Goal: Task Accomplishment & Management: Complete application form

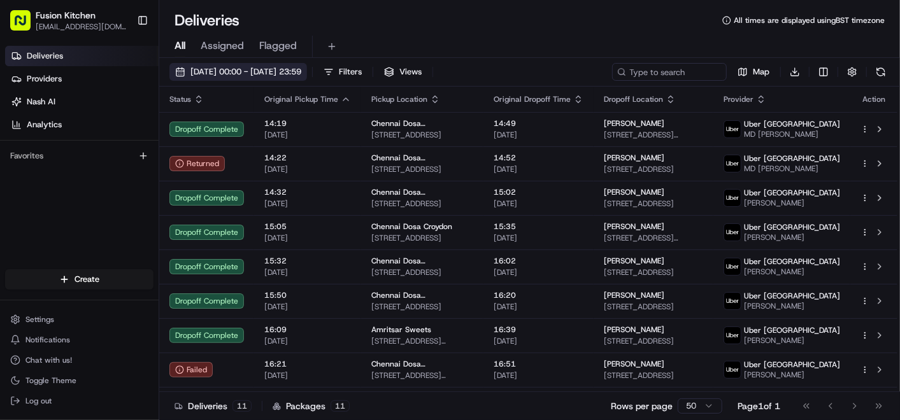
click at [264, 71] on span "24/08/2025 00:00 - 24/08/2025 23:59" at bounding box center [245, 71] width 111 height 11
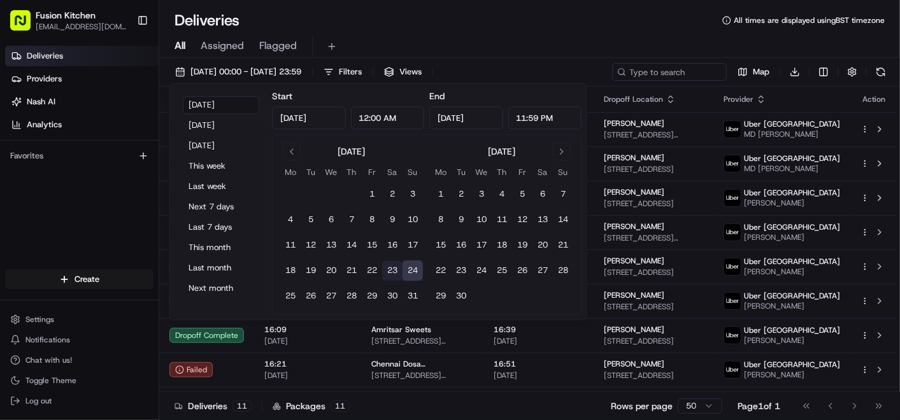
click at [394, 266] on button "23" at bounding box center [392, 271] width 20 height 20
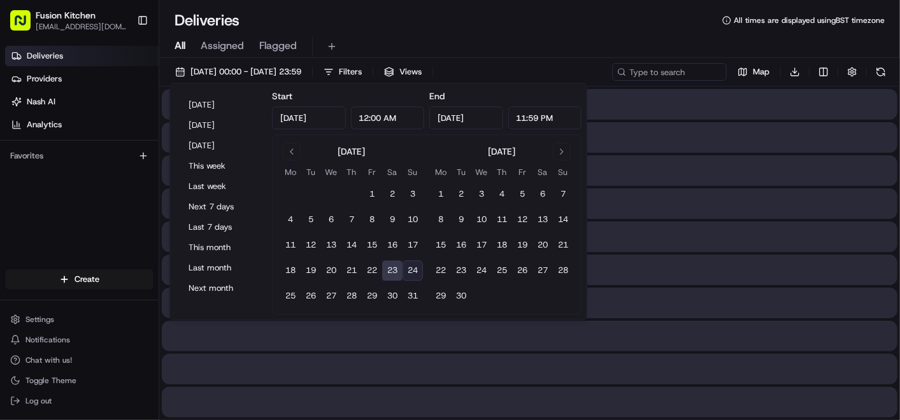
type input "Aug 23, 2025"
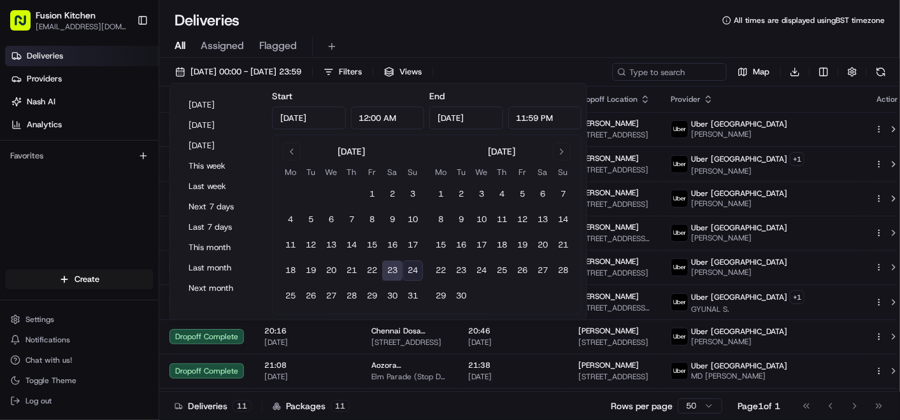
click at [394, 266] on button "23" at bounding box center [392, 271] width 20 height 20
click at [391, 268] on button "23" at bounding box center [392, 271] width 20 height 20
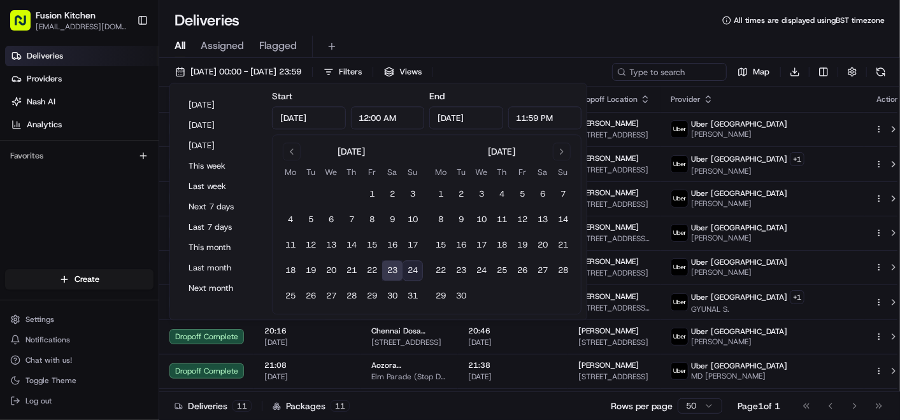
click at [391, 268] on button "23" at bounding box center [392, 271] width 20 height 20
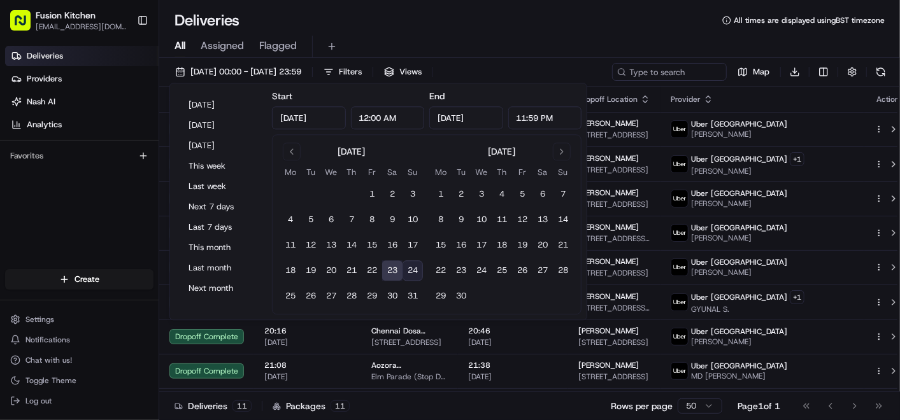
click at [134, 222] on div "Deliveries Providers Nash AI Analytics Favorites" at bounding box center [79, 159] width 159 height 236
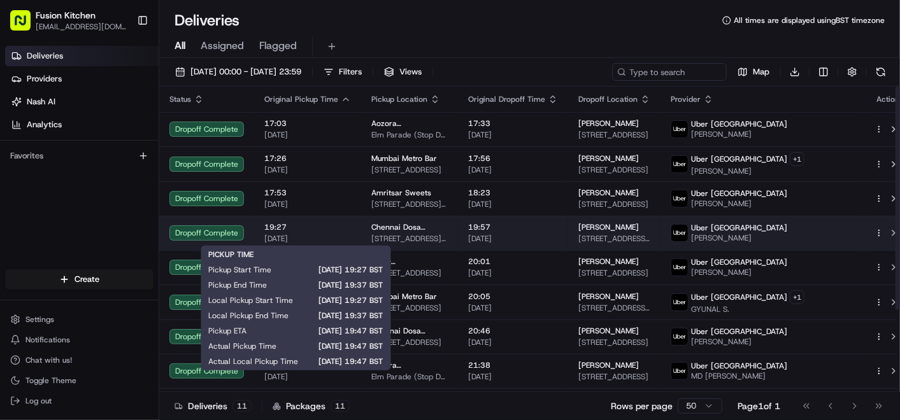
scroll to position [111, 0]
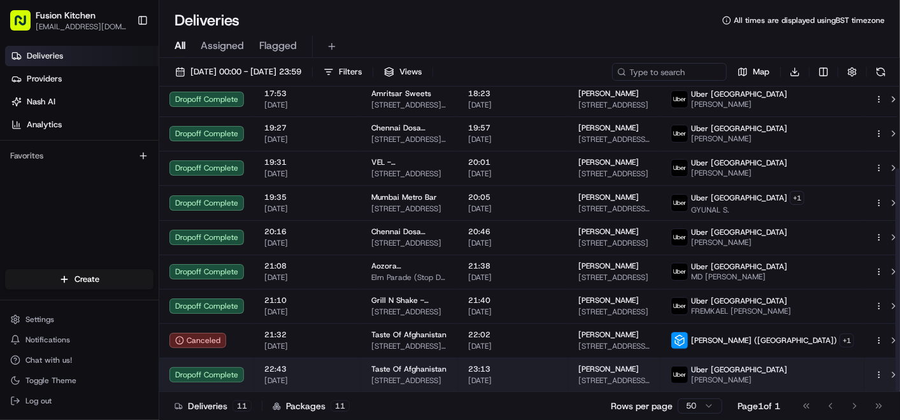
click at [448, 378] on span "Uxbridge Rd, Uxbridge UB10 0NS, UK" at bounding box center [409, 381] width 76 height 10
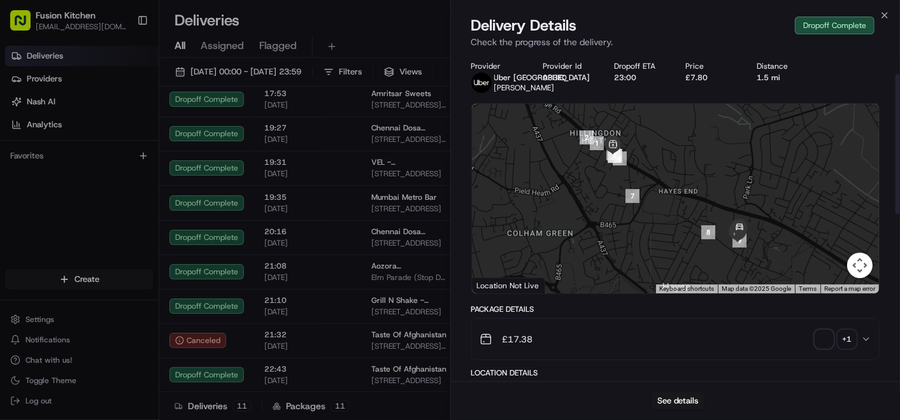
scroll to position [141, 0]
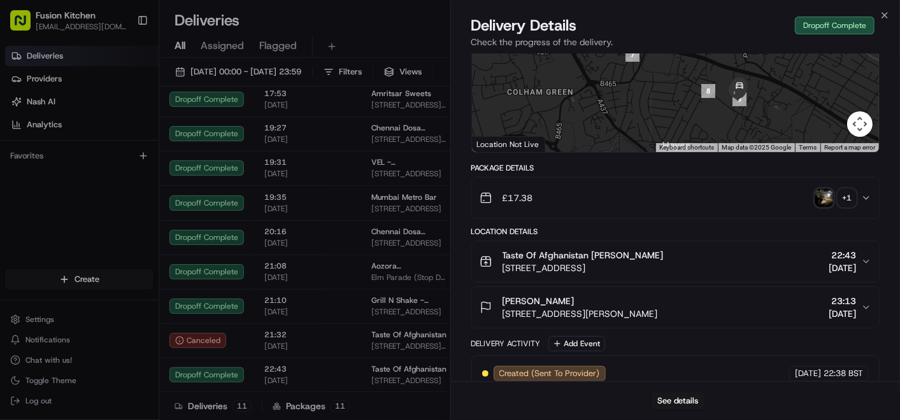
click at [694, 269] on div "Taste Of Afghanistan Mashal Norani Uxbridge Rd, Uxbridge UB10 0NS, UK 22:43 23/…" at bounding box center [671, 261] width 382 height 25
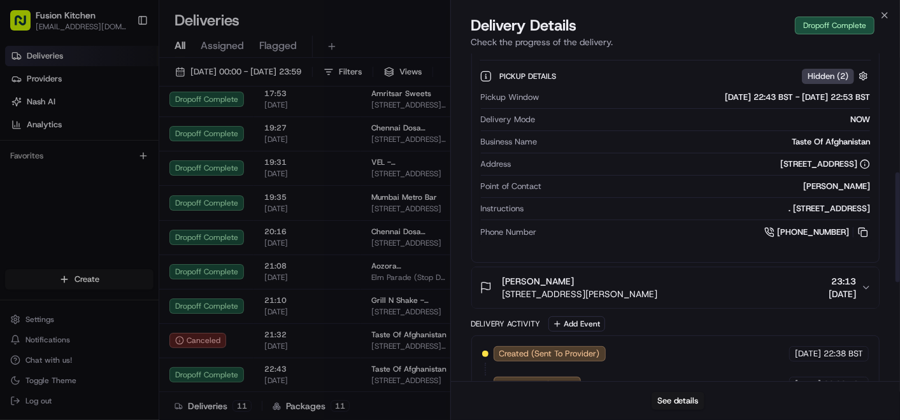
scroll to position [354, 0]
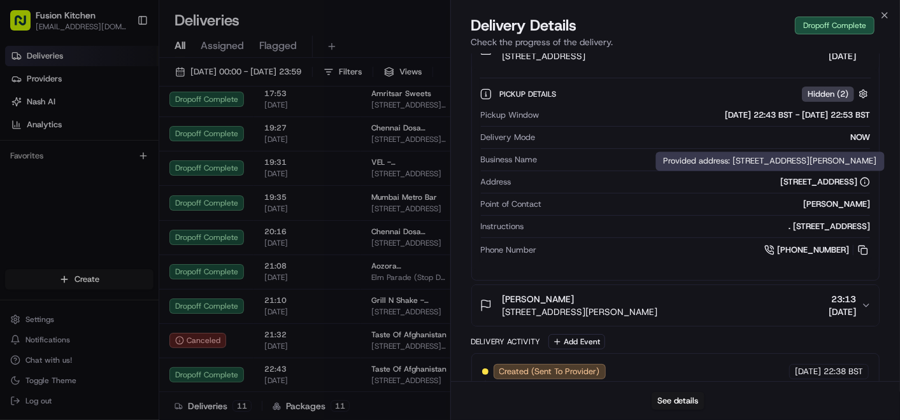
drag, startPoint x: 710, startPoint y: 196, endPoint x: 856, endPoint y: 194, distance: 145.3
click at [856, 188] on div "Uxbridge Rd, Uxbridge UB10 0NS, UK" at bounding box center [694, 181] width 354 height 11
copy div "Uxbridge Rd, Uxbridge UB10 0NS, UK"
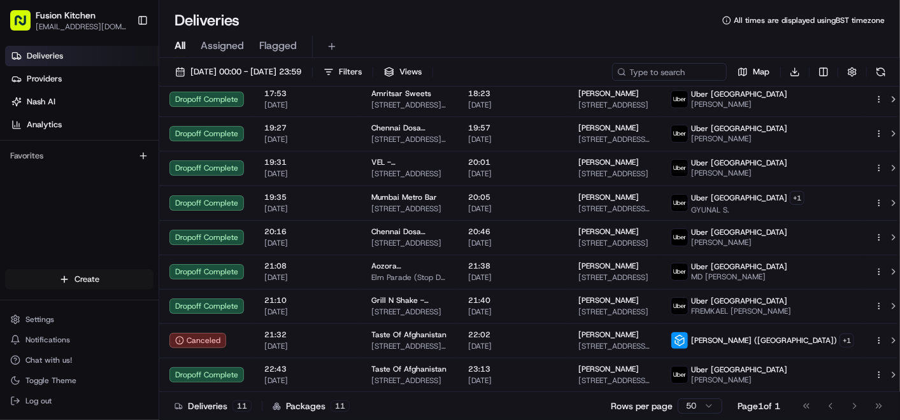
click at [76, 280] on html "Fusion Kitchen hari@fusionpos.uk Toggle Sidebar Deliveries Providers Nash AI An…" at bounding box center [450, 210] width 900 height 420
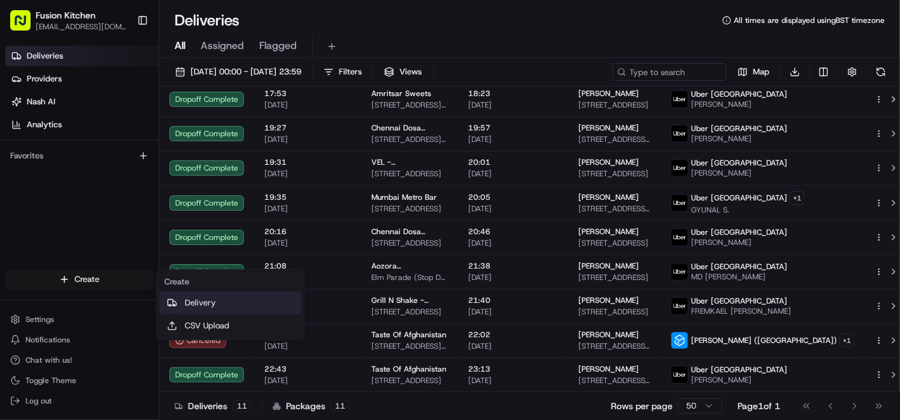
click at [223, 308] on link "Delivery" at bounding box center [230, 303] width 142 height 23
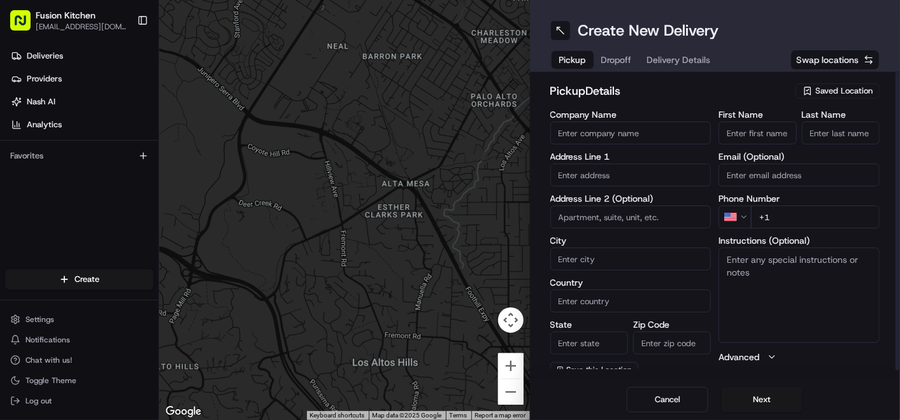
click at [604, 213] on input at bounding box center [630, 217] width 161 height 23
click at [601, 182] on input "text" at bounding box center [630, 175] width 161 height 23
paste input "39 Melton Road, Leicester, Leicestershire, LE4 6PN."
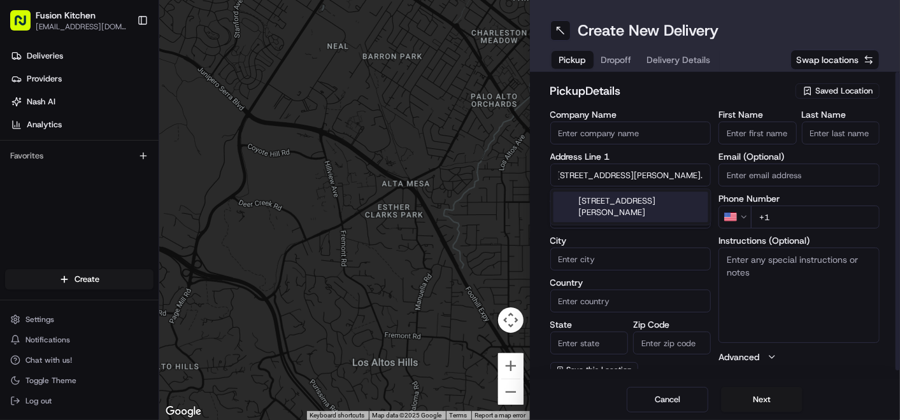
click at [639, 205] on div "39 Melton Road, Leicester, Leicestershire LE4 5EA, UK" at bounding box center [631, 207] width 155 height 31
type input "39 Melton Rd, Leicester LE4 6PN, UK"
type input "Leicester"
type input "United Kingdom"
type input "England"
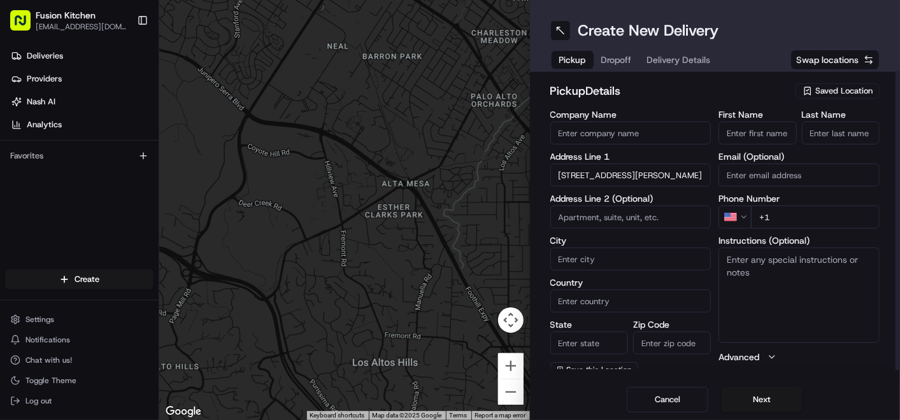
type input "LE4 6PN"
type input "39 Melton Road"
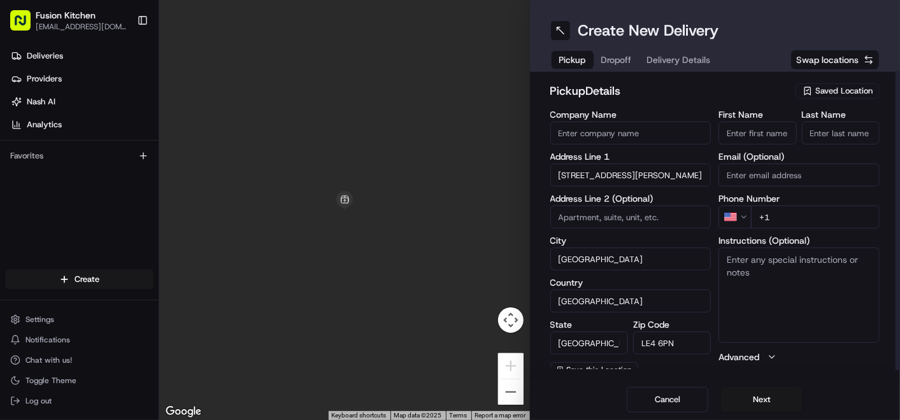
click at [783, 281] on textarea "Instructions (Optional)" at bounding box center [799, 296] width 161 height 96
paste textarea "39 Melton Road, Leicester, Leicestershire, LE4 6PN."
type textarea "39 Melton Road, Leicester, Leicestershire, LE4 6PN."
click at [759, 135] on input "First Name" at bounding box center [758, 133] width 78 height 23
paste input "Mohammed Sadiq"
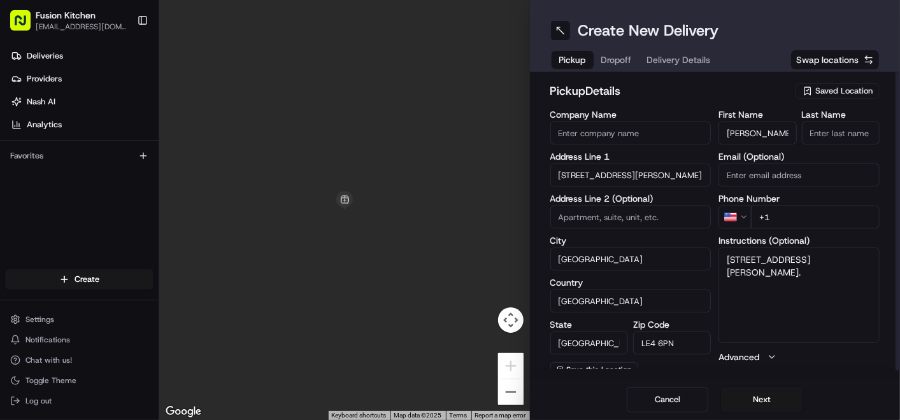
scroll to position [0, 7]
click at [775, 134] on input "Mohammed Sadiq" at bounding box center [758, 133] width 78 height 23
type input "Mohammed"
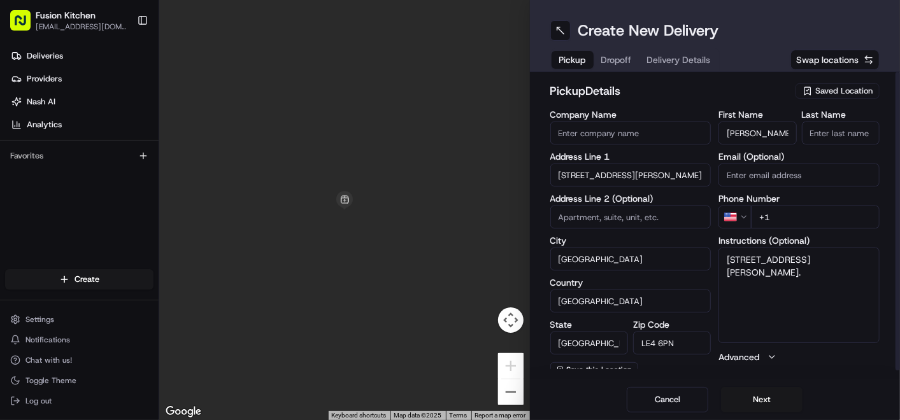
click at [845, 134] on input "Last Name" at bounding box center [841, 133] width 78 height 23
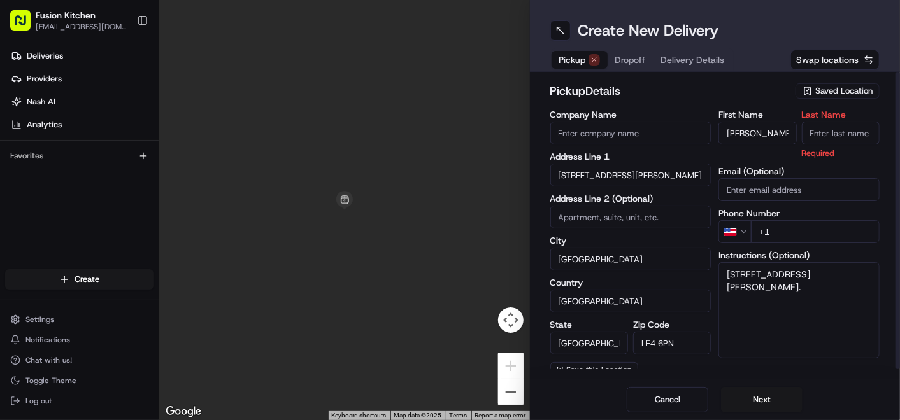
paste input "Sadiq"
type input "Sadiq"
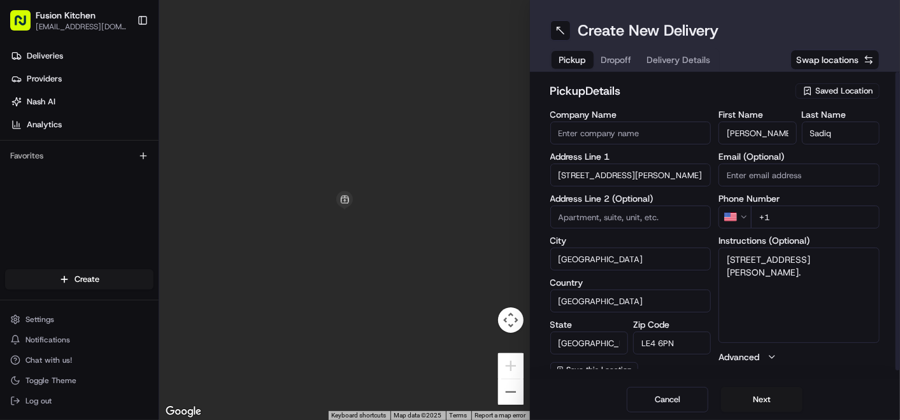
click at [609, 138] on input "Company Name" at bounding box center [630, 133] width 161 height 23
paste input "Chennai Dosa Leicester"
type input "Chennai Dosa Leicester"
click at [648, 104] on div "pickup Details Saved Location" at bounding box center [715, 93] width 330 height 23
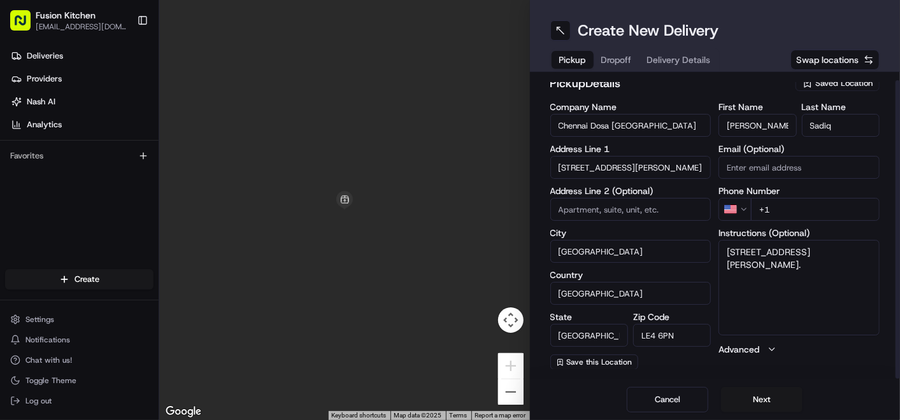
click at [736, 209] on html "Fusion Kitchen hari@fusionpos.uk Toggle Sidebar Deliveries Providers Nash AI An…" at bounding box center [450, 210] width 900 height 420
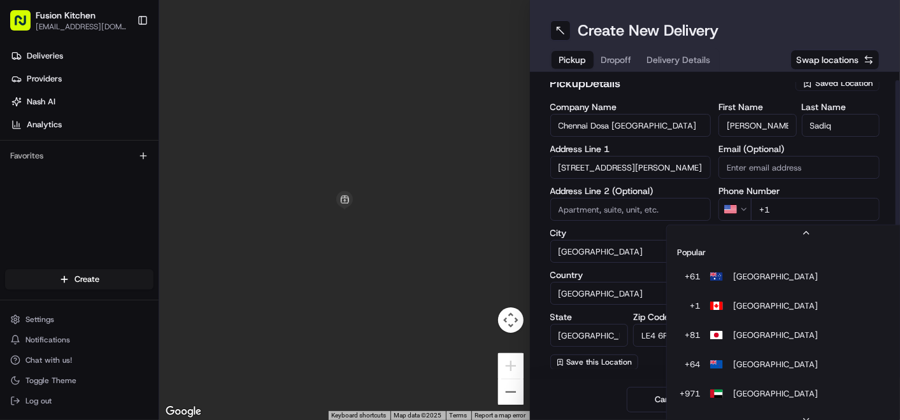
scroll to position [54, 0]
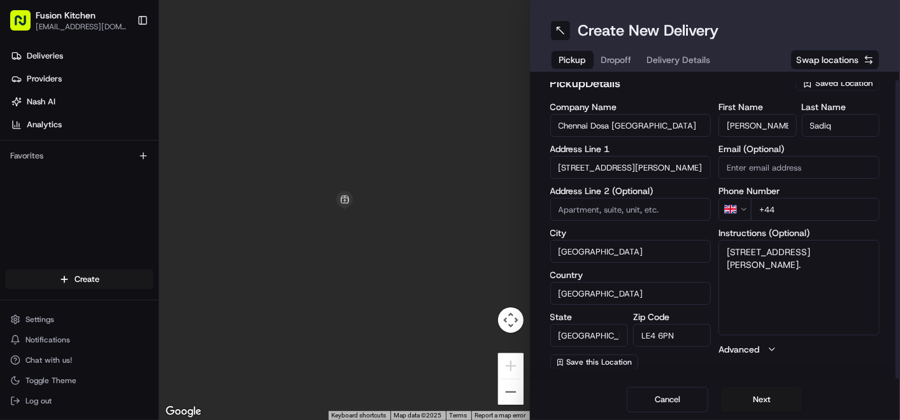
click at [818, 208] on input "+44" at bounding box center [815, 209] width 129 height 23
paste input "116 261 0077"
type input "+44 116 261 0077"
click at [717, 186] on div "Company Name Chennai Dosa Leicester Address Line 1 39 Melton Road Address Line …" at bounding box center [715, 237] width 330 height 268
click at [848, 272] on textarea "39 Melton Road, Leicester, Leicestershire, LE4 6PN." at bounding box center [799, 288] width 161 height 96
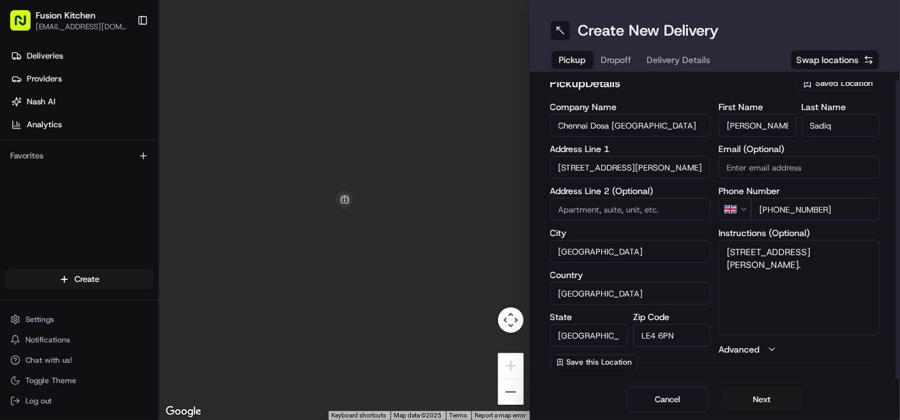
paste textarea "1162610077"
type textarea "39 Melton Road, Leicester, Leicestershire, LE4 6PN. 1162610077"
click at [757, 404] on button "Next" at bounding box center [762, 399] width 82 height 25
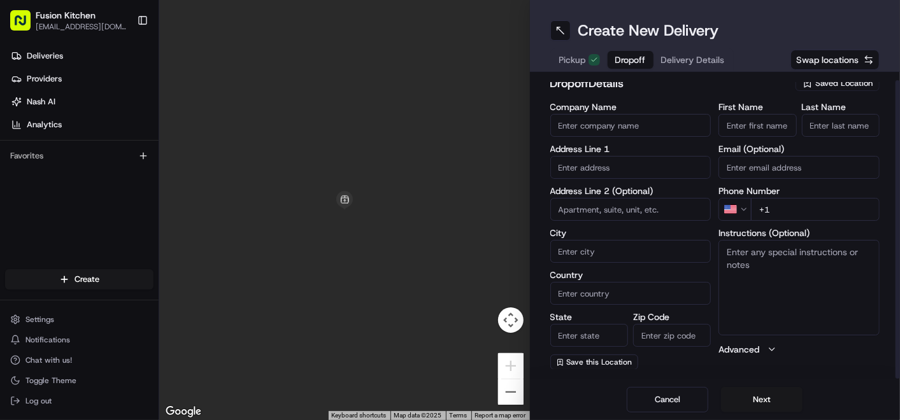
click at [598, 166] on input "text" at bounding box center [630, 167] width 161 height 23
paste input "64, Avebury Avenue, Leicester, LE4 0FP"
click at [637, 192] on div "64 Avebury Avenue, Leicester LE4 0HD, UK" at bounding box center [631, 193] width 155 height 19
type input "64 Avebury Ave, Leicester LE4 0FP, UK"
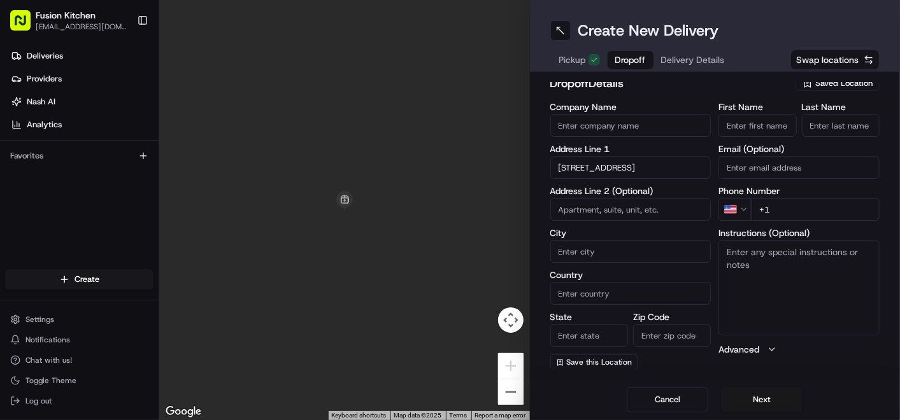
type input "Leicester"
type input "United Kingdom"
type input "England"
type input "LE4 0FP"
type input "64 Avebury Avenue"
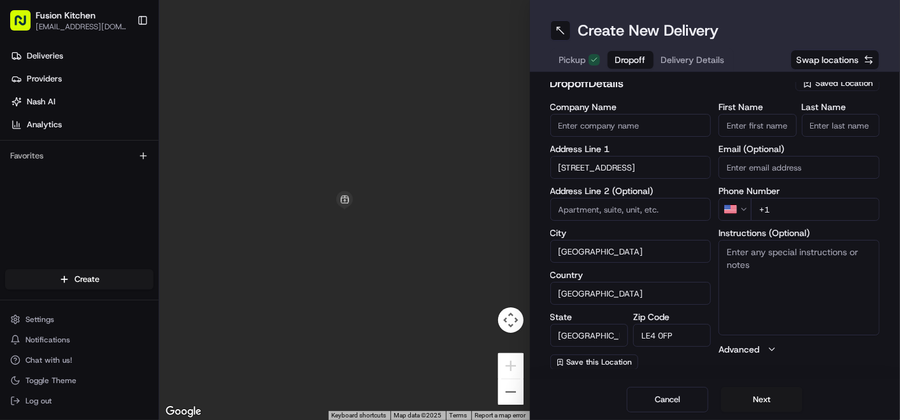
scroll to position [0, 0]
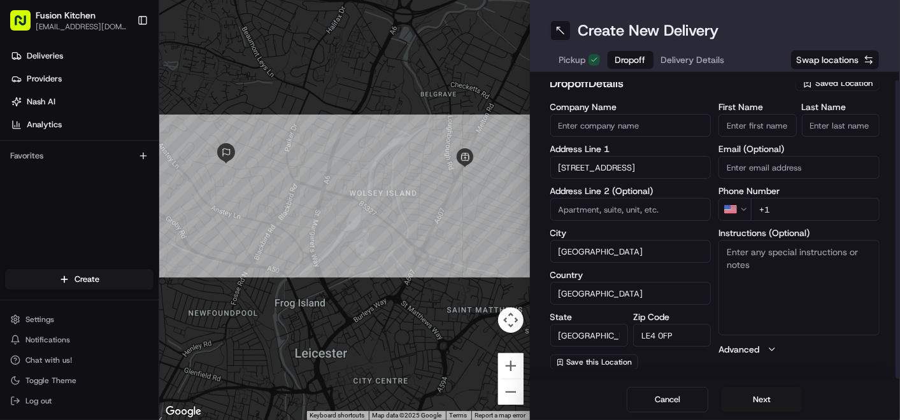
click at [775, 275] on textarea "Instructions (Optional)" at bounding box center [799, 288] width 161 height 96
paste textarea "64, Avebury Avenue, Leicester, LE4 0FP"
type textarea "64, Avebury Avenue, Leicester, LE4 0FP"
click at [649, 122] on input "Company Name" at bounding box center [630, 125] width 161 height 23
paste input "Vikram Sharma"
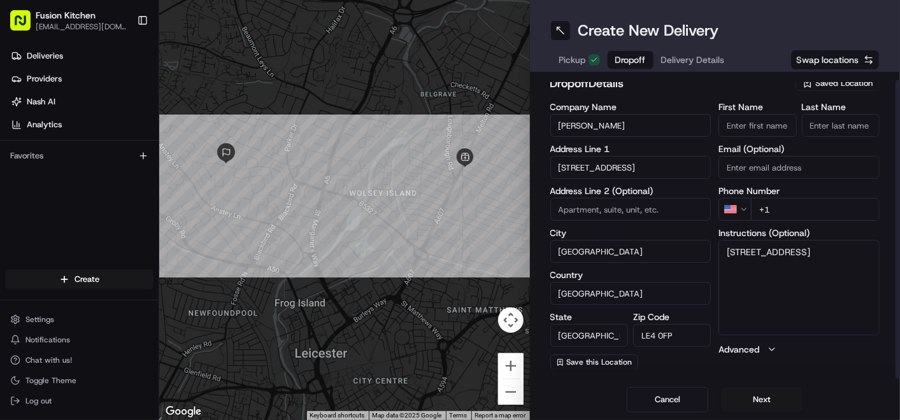
type input "Vikram Sharma"
click at [751, 125] on input "First Name" at bounding box center [758, 125] width 78 height 23
type input "V"
paste input "Vikram Sharma"
click at [777, 122] on input "Vikram Sharma" at bounding box center [758, 125] width 78 height 23
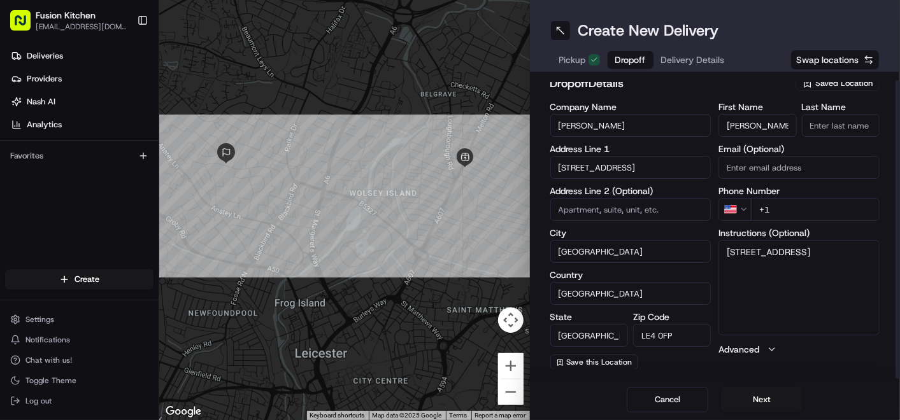
click at [777, 122] on input "Vikram Sharma" at bounding box center [758, 125] width 78 height 23
type input "Vikram"
click at [835, 119] on input "Last Name" at bounding box center [841, 125] width 78 height 23
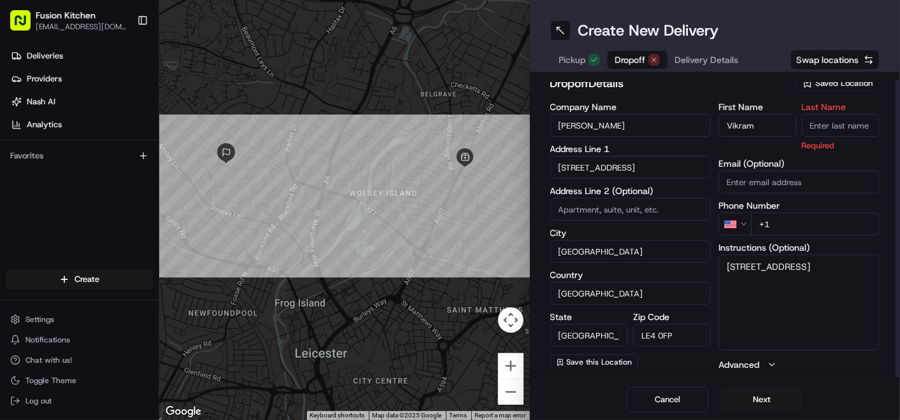
paste input "Sharma"
type input "Sharma"
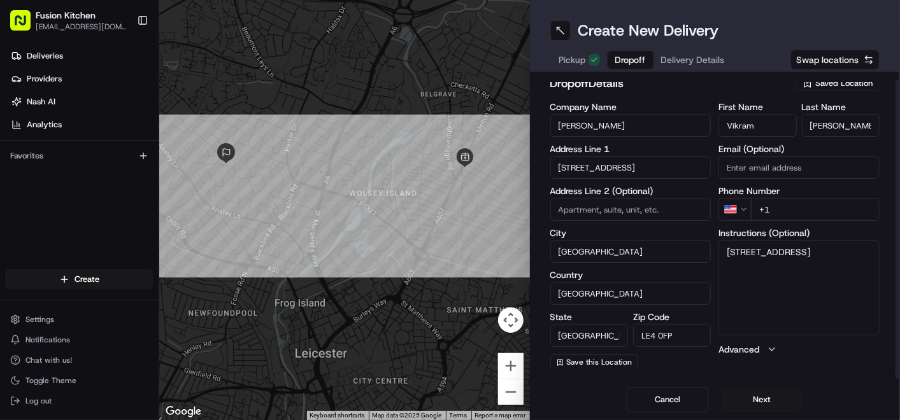
click at [738, 205] on html "Fusion Kitchen hari@fusionpos.uk Toggle Sidebar Deliveries Providers Nash AI An…" at bounding box center [450, 210] width 900 height 420
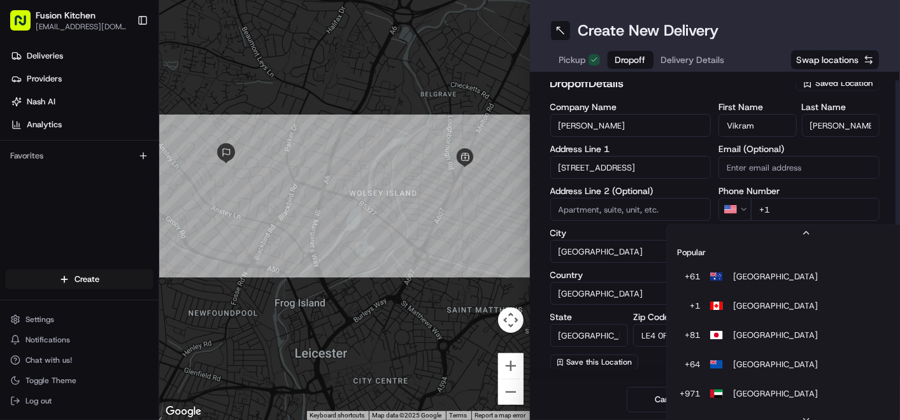
scroll to position [54, 0]
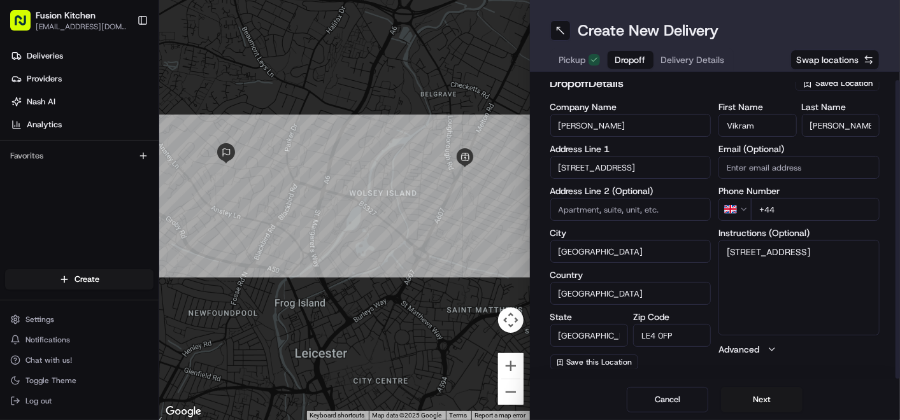
click at [820, 205] on input "+44" at bounding box center [815, 209] width 129 height 23
paste input "7869 391939"
type input "+44 7869 391939"
click at [815, 272] on textarea "64, Avebury Avenue, Leicester, LE4 0FP" at bounding box center [799, 288] width 161 height 96
paste textarea "7869391939"
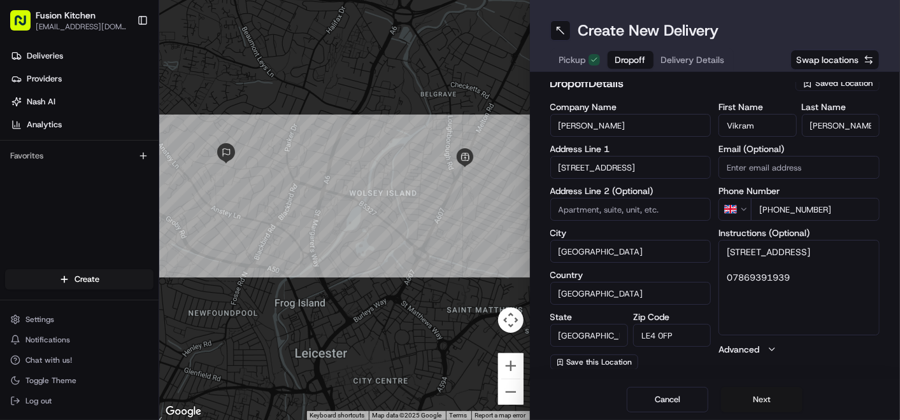
type textarea "64, Avebury Avenue, Leicester, LE4 0FP 07869391939"
click at [760, 402] on button "Next" at bounding box center [762, 399] width 82 height 25
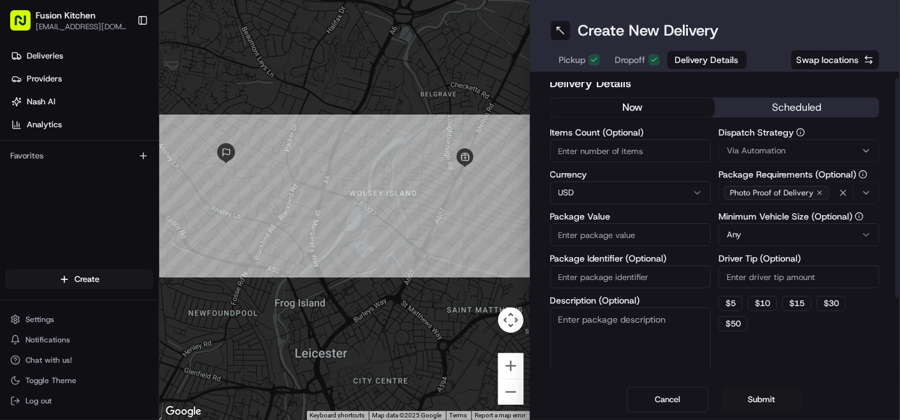
click at [611, 187] on html "Fusion Kitchen hari@fusionpos.uk Toggle Sidebar Deliveries Providers Nash AI An…" at bounding box center [450, 210] width 900 height 420
click at [595, 236] on input "Package Value" at bounding box center [630, 235] width 161 height 23
paste input "28.38"
type input "28.38"
click at [766, 404] on button "Submit" at bounding box center [762, 399] width 82 height 25
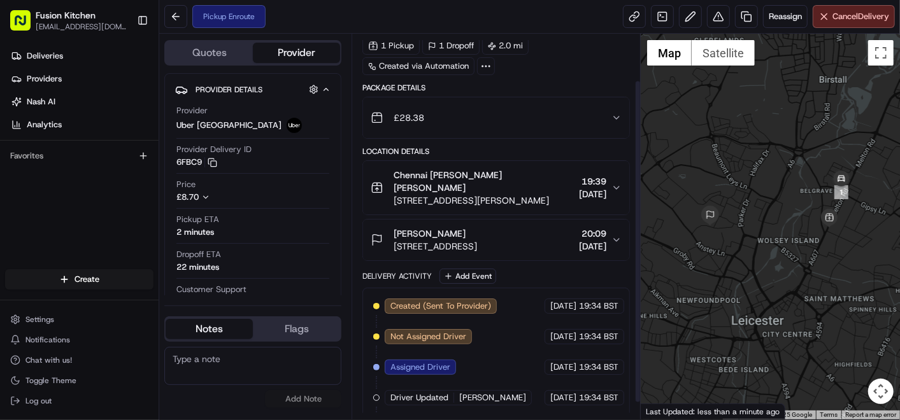
scroll to position [75, 0]
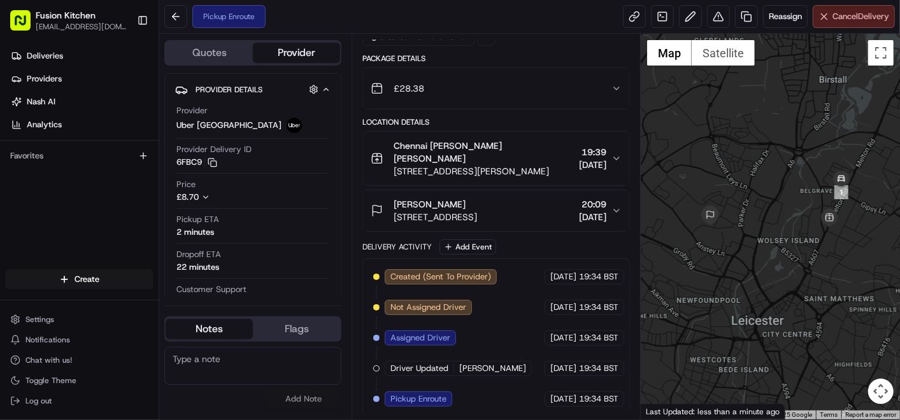
click at [839, 14] on span "Cancel Delivery" at bounding box center [861, 16] width 57 height 11
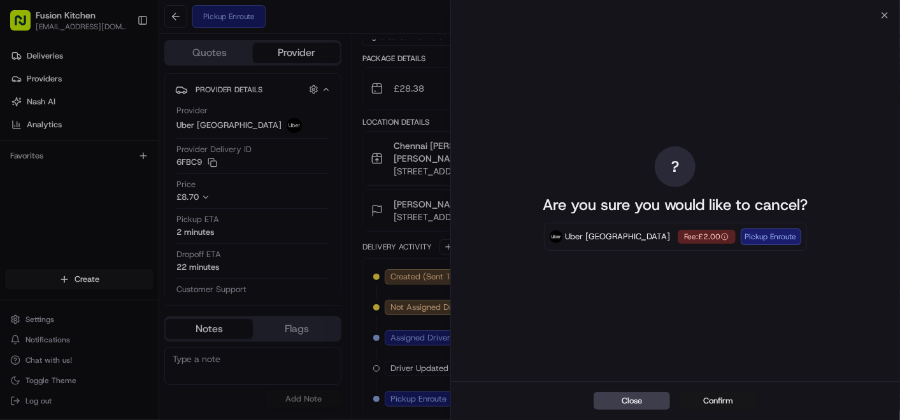
click at [717, 399] on button "Confirm" at bounding box center [718, 401] width 76 height 18
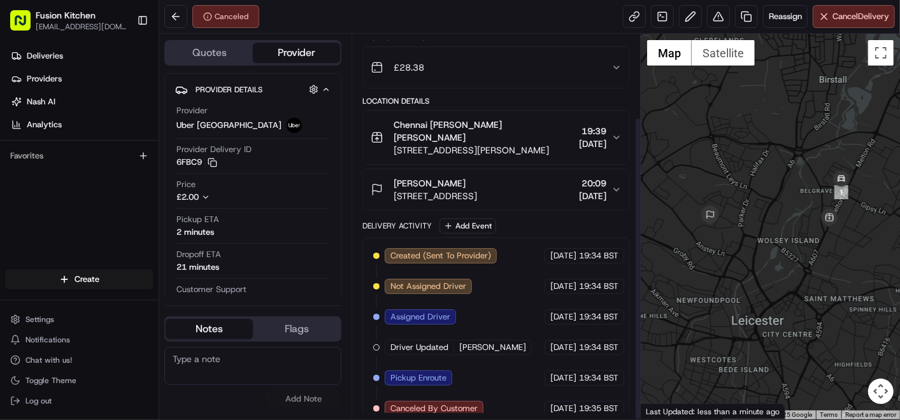
scroll to position [105, 0]
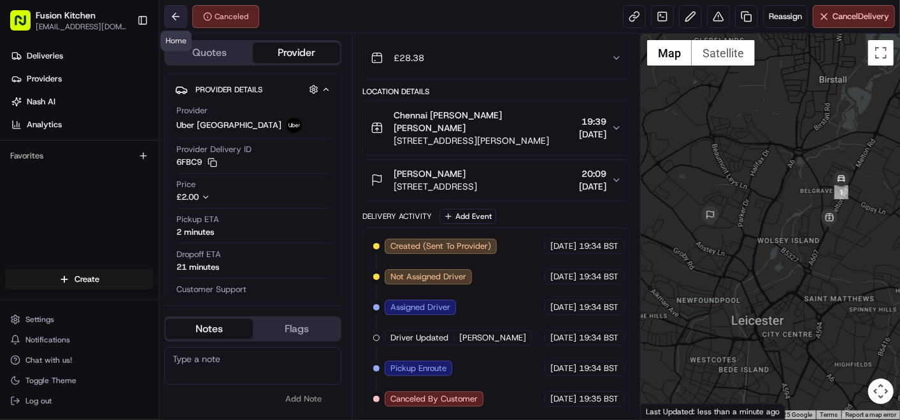
click at [169, 13] on button at bounding box center [175, 16] width 23 height 23
